Goal: Use online tool/utility: Utilize a website feature to perform a specific function

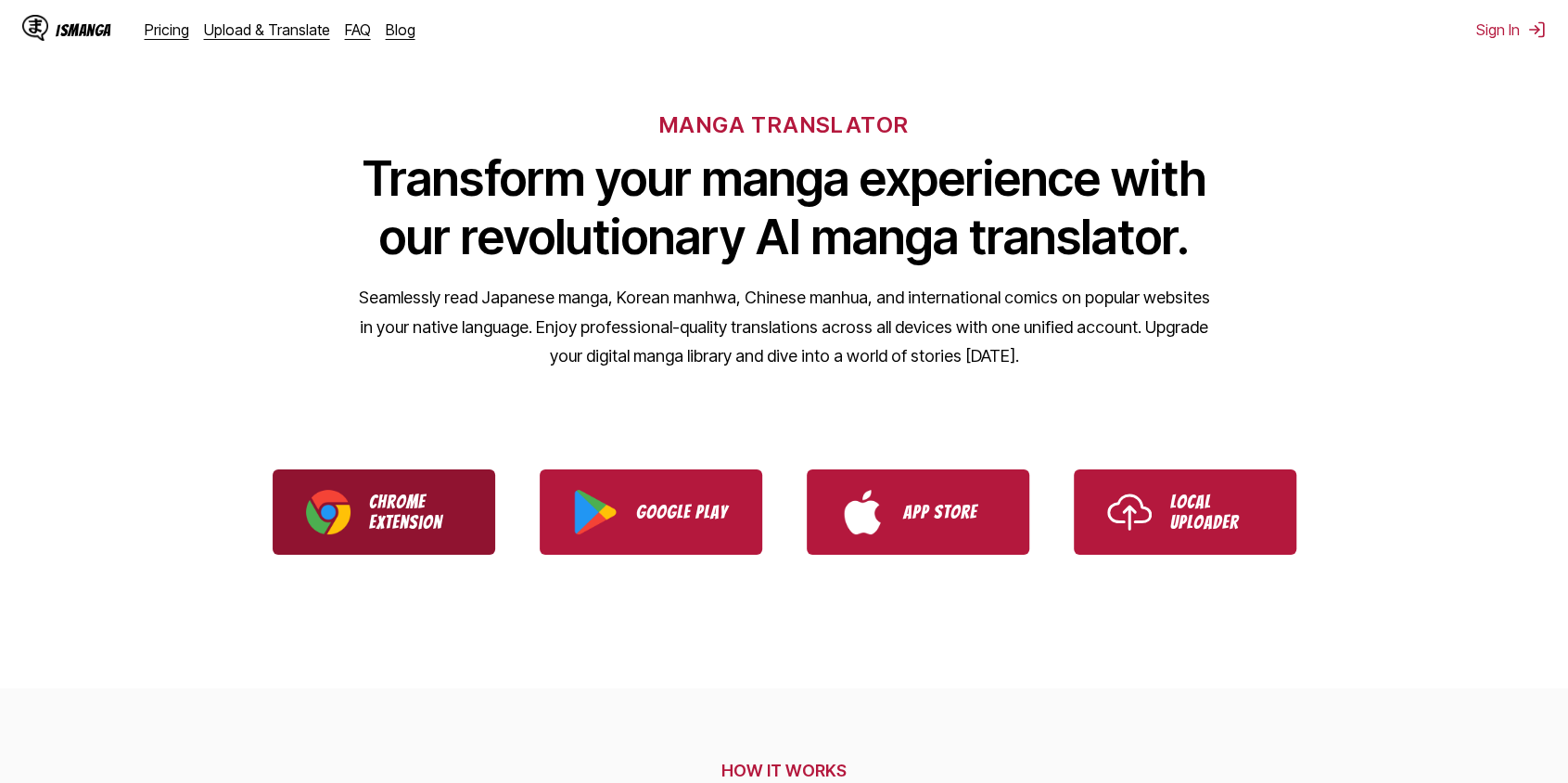
scroll to position [93, 0]
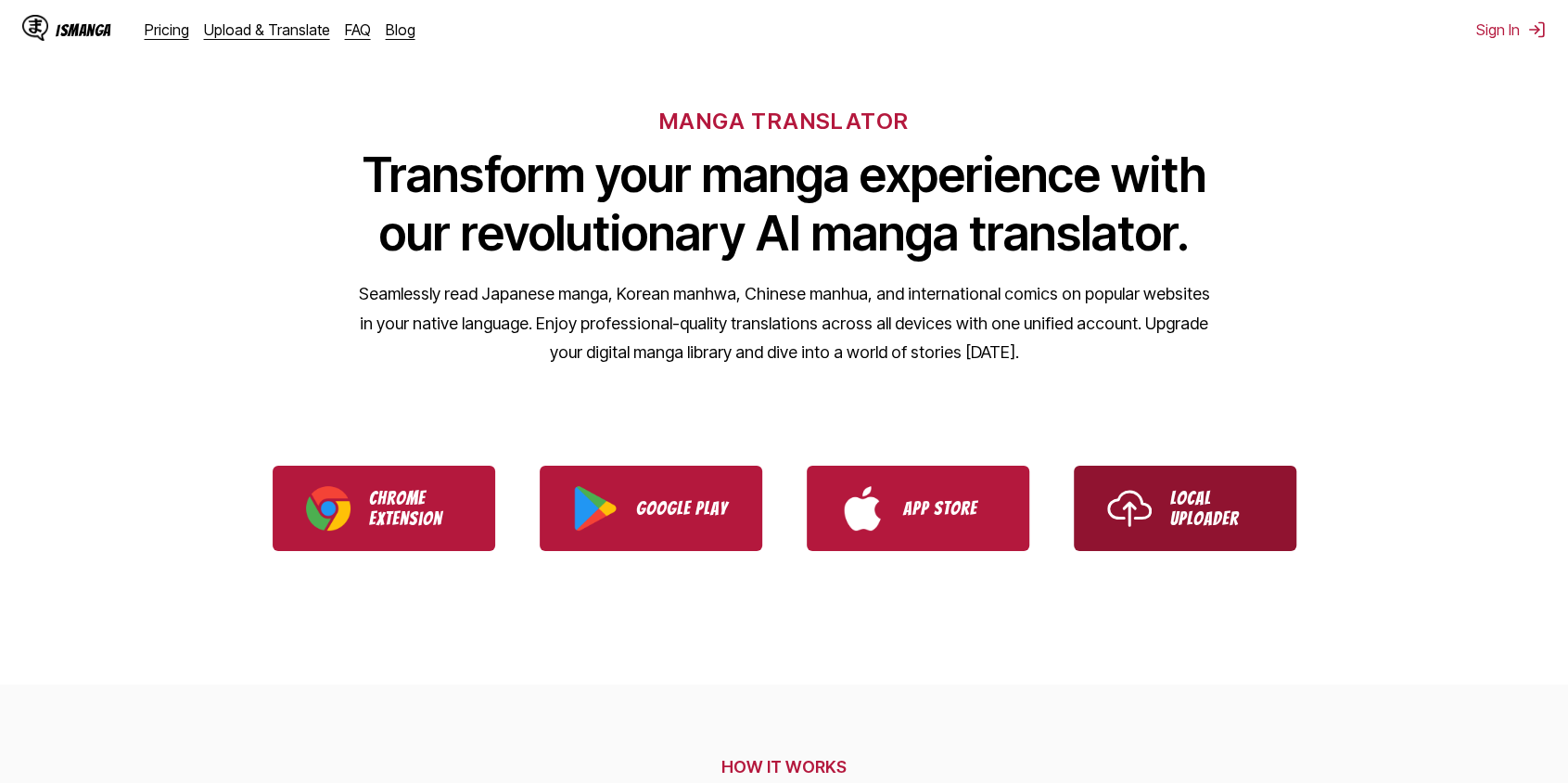
click at [1165, 499] on link "Local Uploader" at bounding box center [1185, 508] width 223 height 85
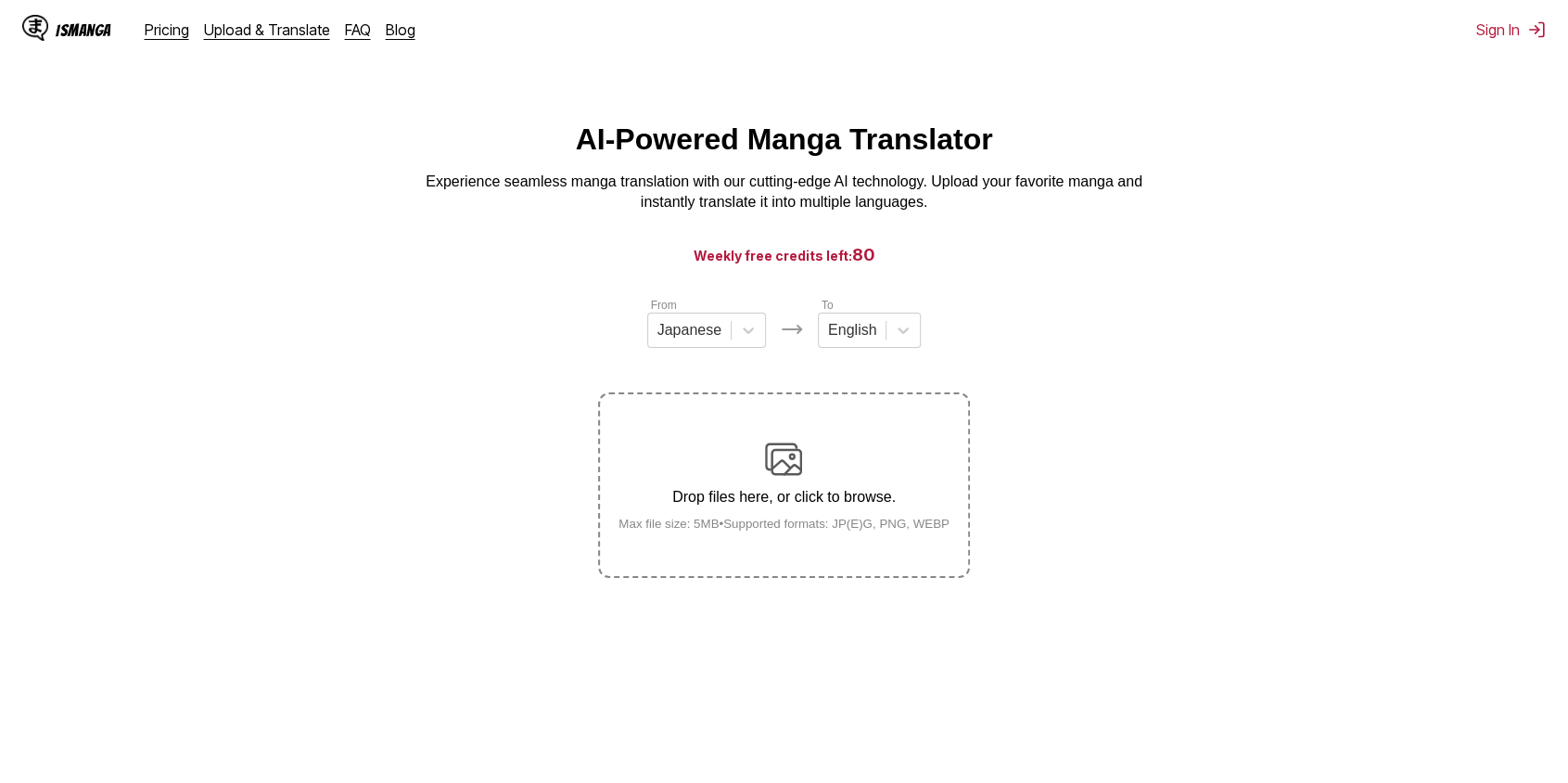
click at [792, 505] on p "Drop files here, or click to browse." at bounding box center [784, 497] width 361 height 16
click at [0, 0] on input "Drop files here, or click to browse. Max file size: 5MB • Supported formats: JP…" at bounding box center [0, 0] width 0 height 0
click at [720, 340] on div "Japanese" at bounding box center [688, 330] width 82 height 28
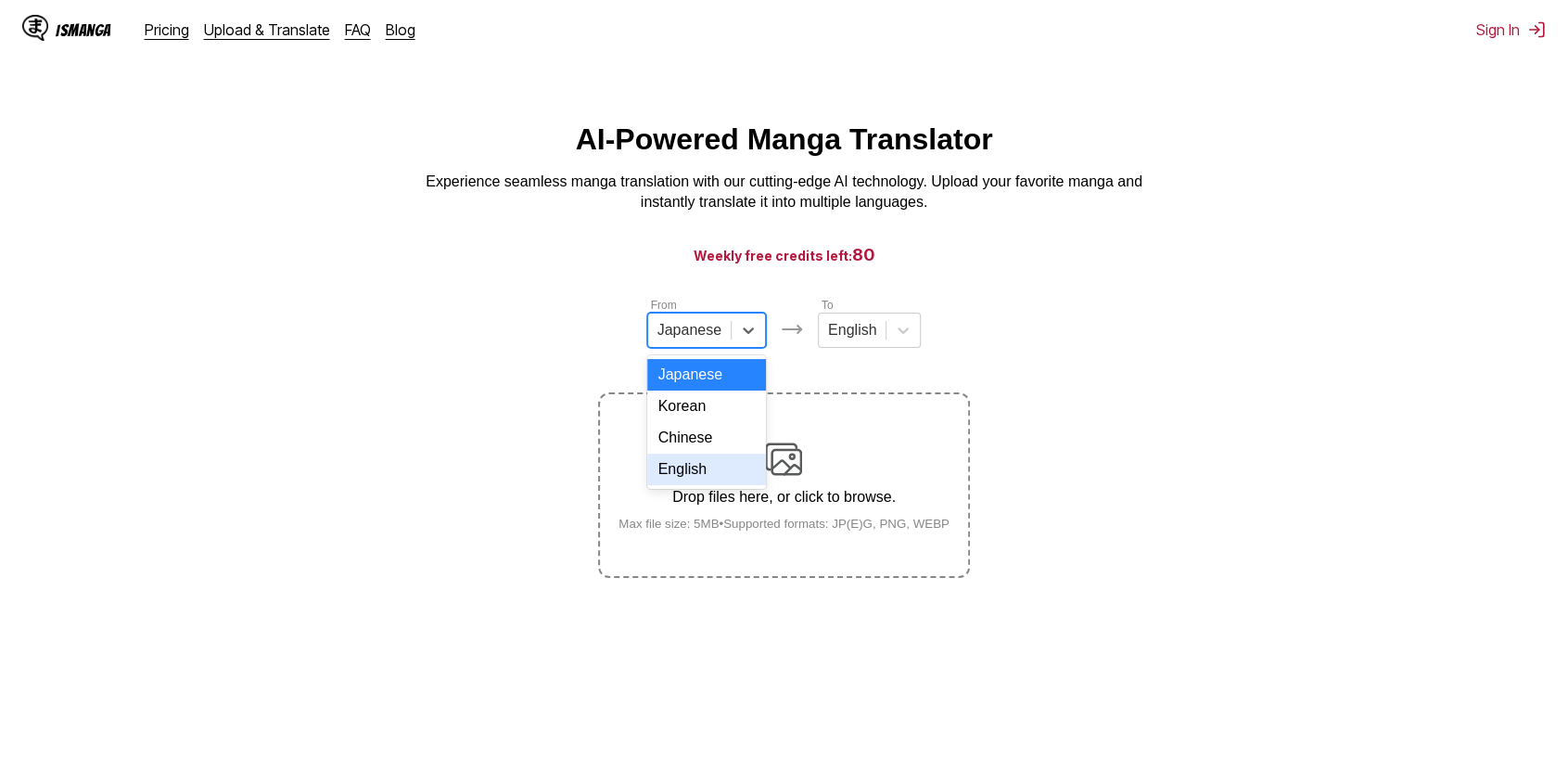
drag, startPoint x: 691, startPoint y: 490, endPoint x: 807, endPoint y: 402, distance: 145.6
click at [690, 485] on div "English" at bounding box center [706, 470] width 118 height 32
click at [853, 341] on div at bounding box center [844, 330] width 48 height 20
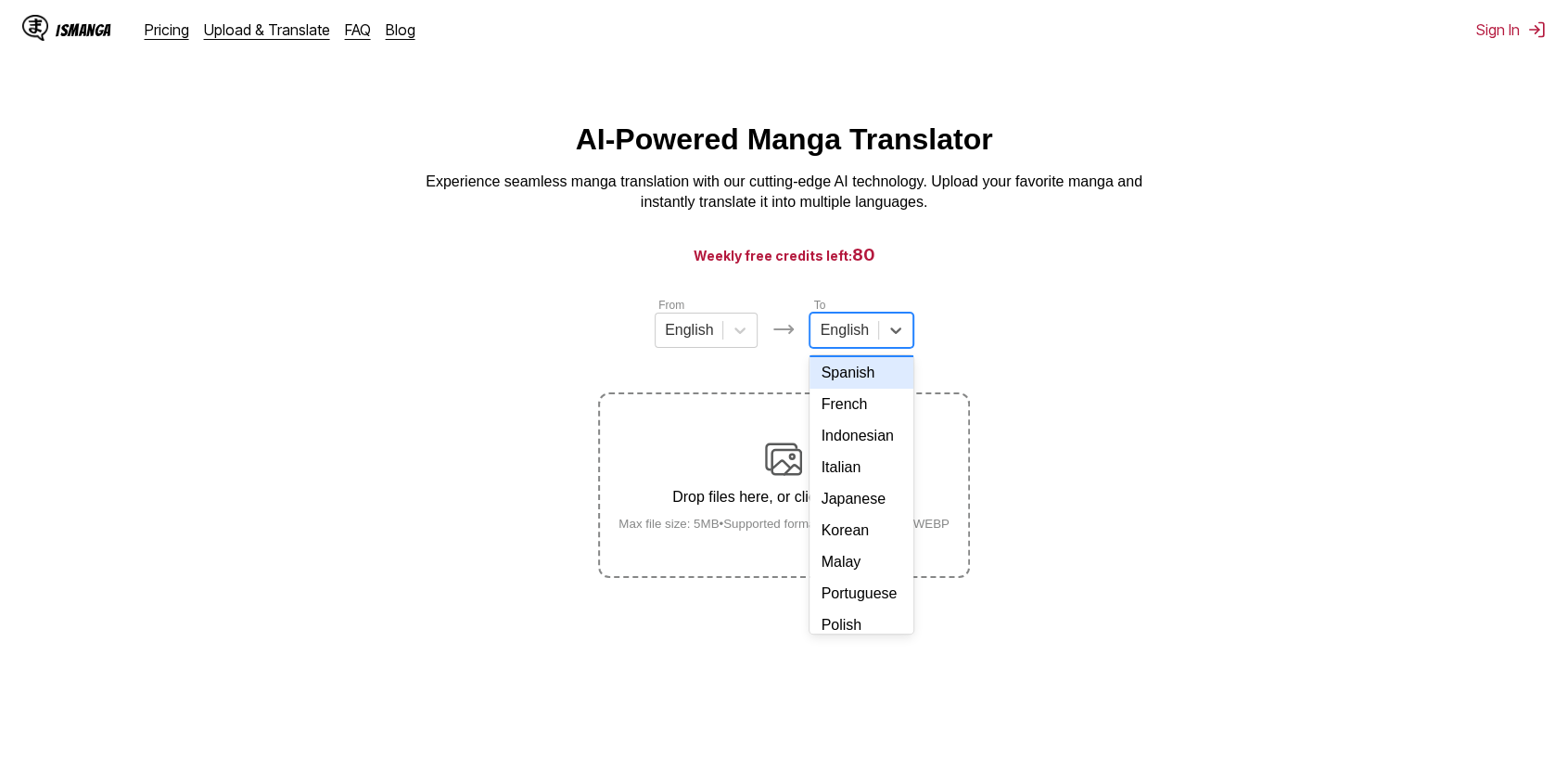
scroll to position [333, 0]
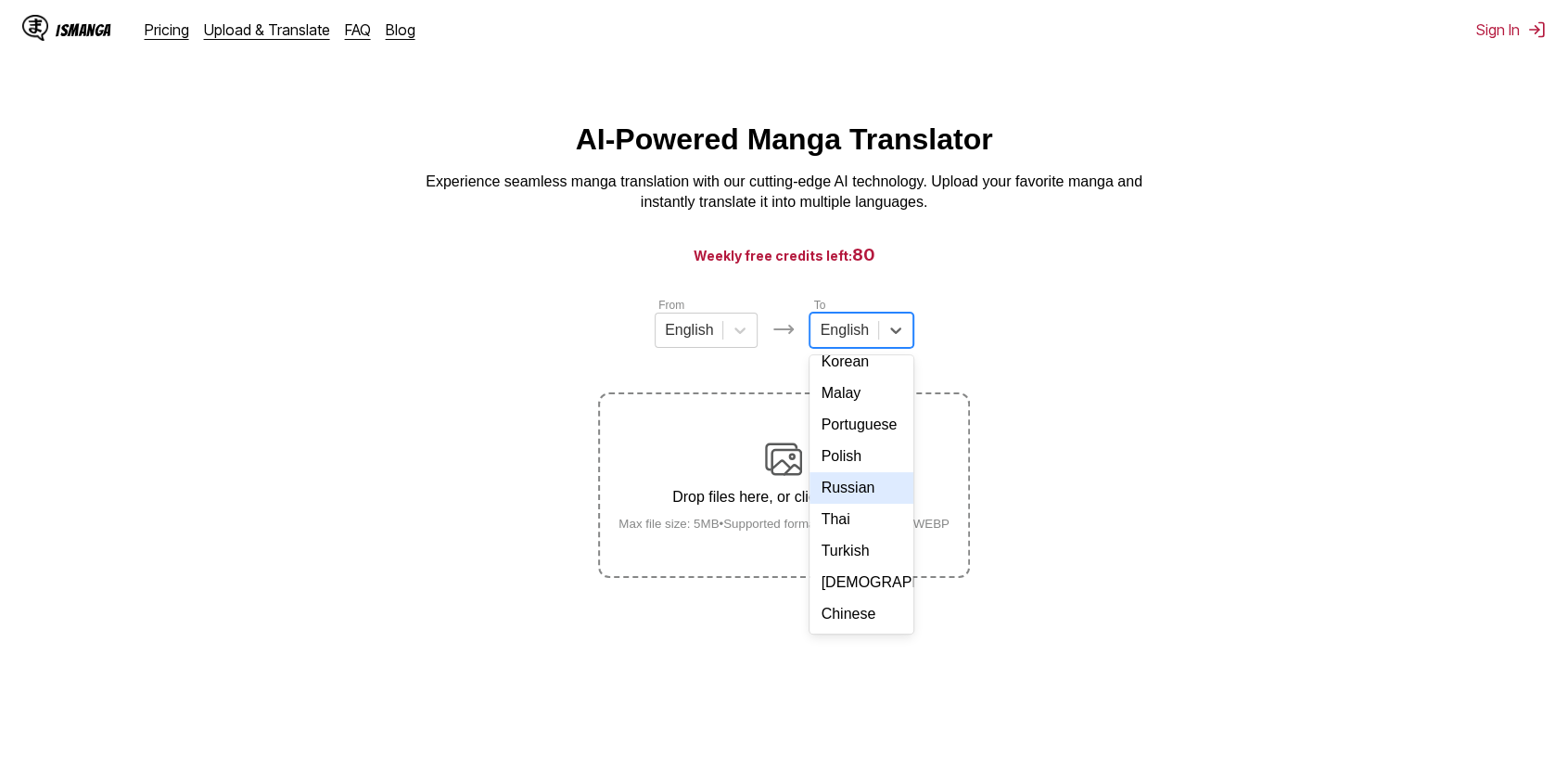
drag, startPoint x: 852, startPoint y: 462, endPoint x: 902, endPoint y: 449, distance: 51.7
click at [852, 473] on div "Russian" at bounding box center [861, 488] width 103 height 32
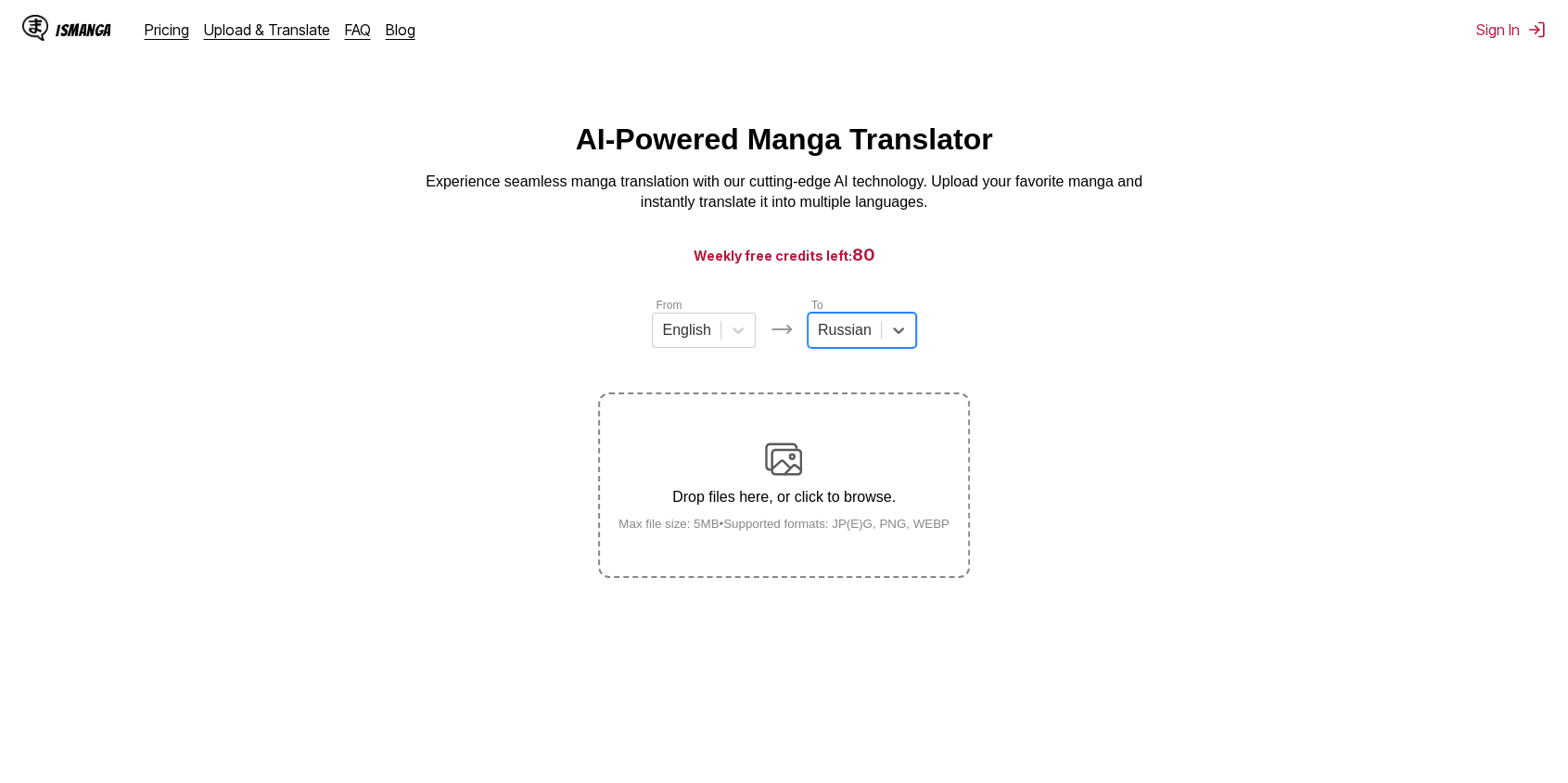
click at [823, 458] on div "Drop files here, or click to browse. Max file size: 5MB • Supported formats: JP…" at bounding box center [784, 485] width 361 height 90
click at [0, 0] on input "Drop files here, or click to browse. Max file size: 5MB • Supported formats: JP…" at bounding box center [0, 0] width 0 height 0
